Goal: Transaction & Acquisition: Subscribe to service/newsletter

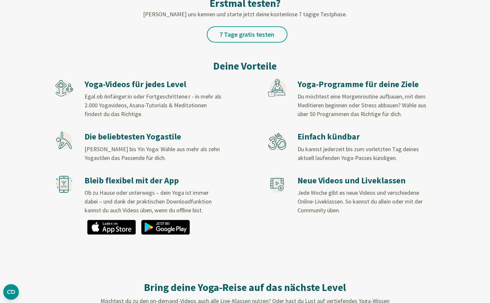
scroll to position [293, 0]
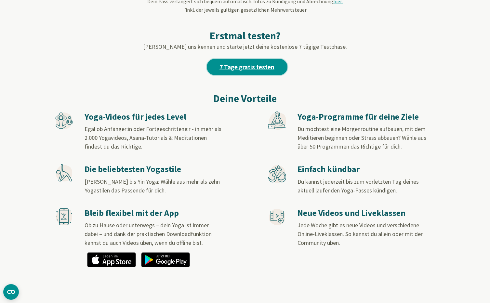
click at [245, 65] on link "7 Tage gratis testen" at bounding box center [247, 67] width 81 height 16
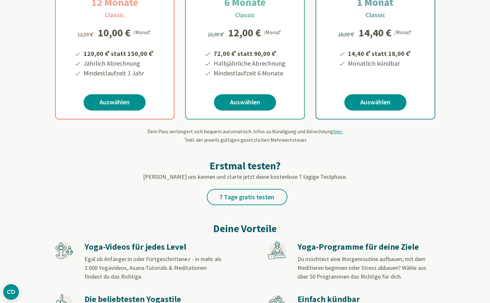
scroll to position [293, 0]
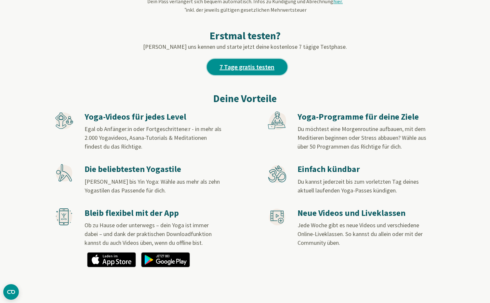
click at [247, 69] on link "7 Tage gratis testen" at bounding box center [247, 67] width 81 height 16
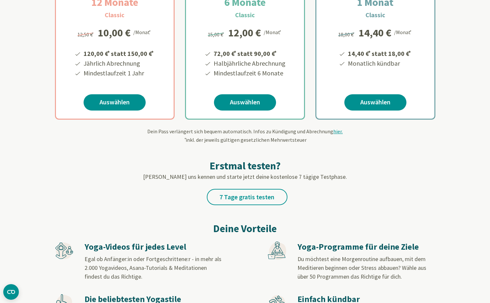
scroll to position [325, 0]
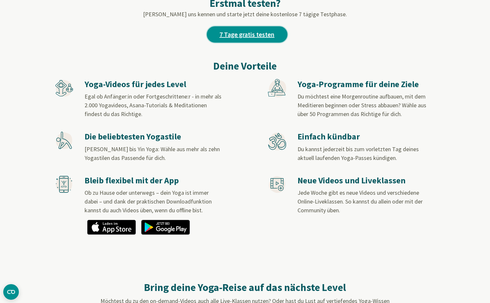
click at [245, 34] on link "7 Tage gratis testen" at bounding box center [247, 34] width 81 height 16
